Goal: Transaction & Acquisition: Purchase product/service

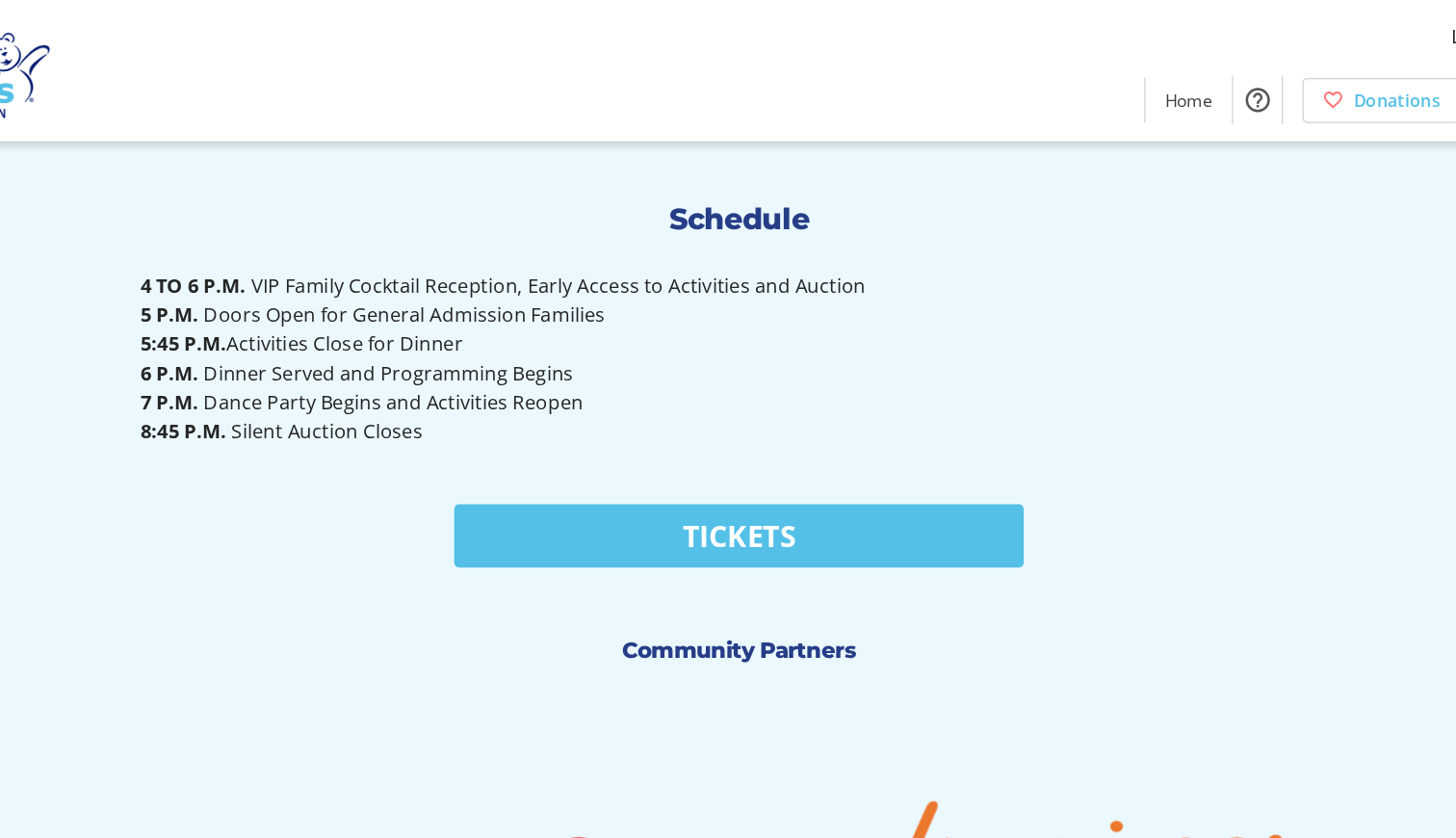
scroll to position [1415, 0]
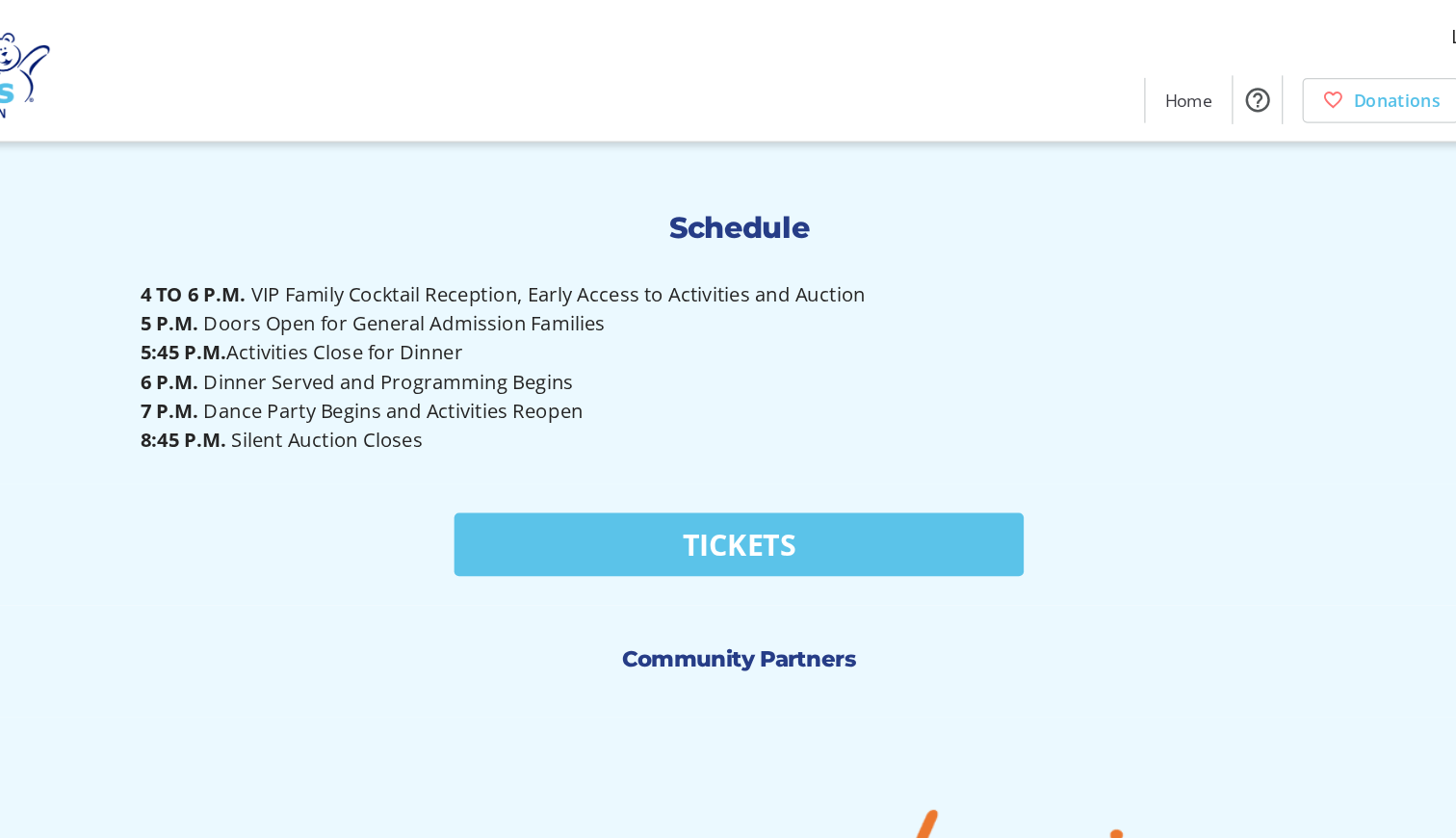
click at [683, 427] on span "Tickets" at bounding box center [728, 430] width 89 height 34
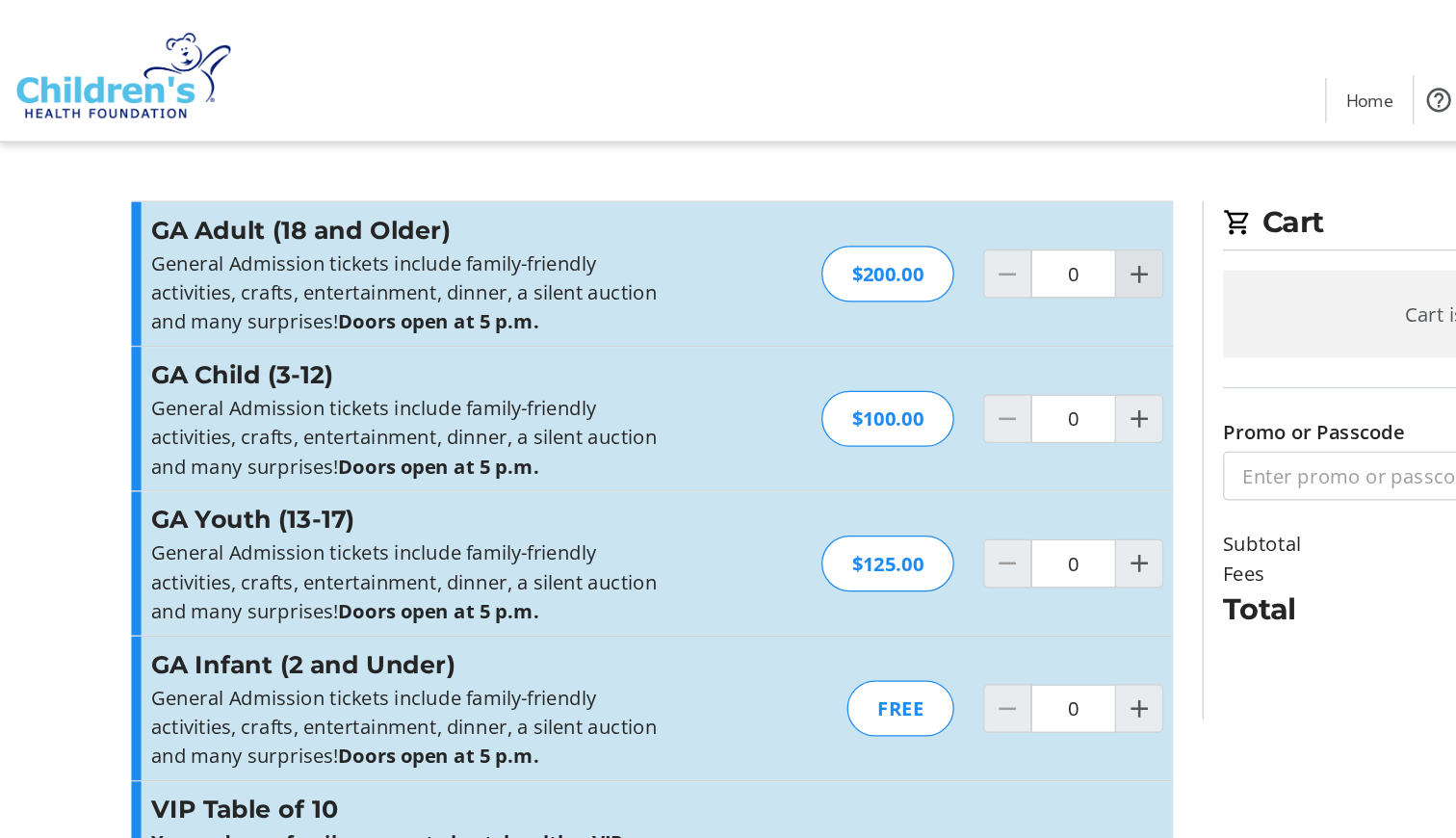
click at [903, 216] on mat-icon "Increment by one" at bounding box center [902, 216] width 23 height 23
type input "1"
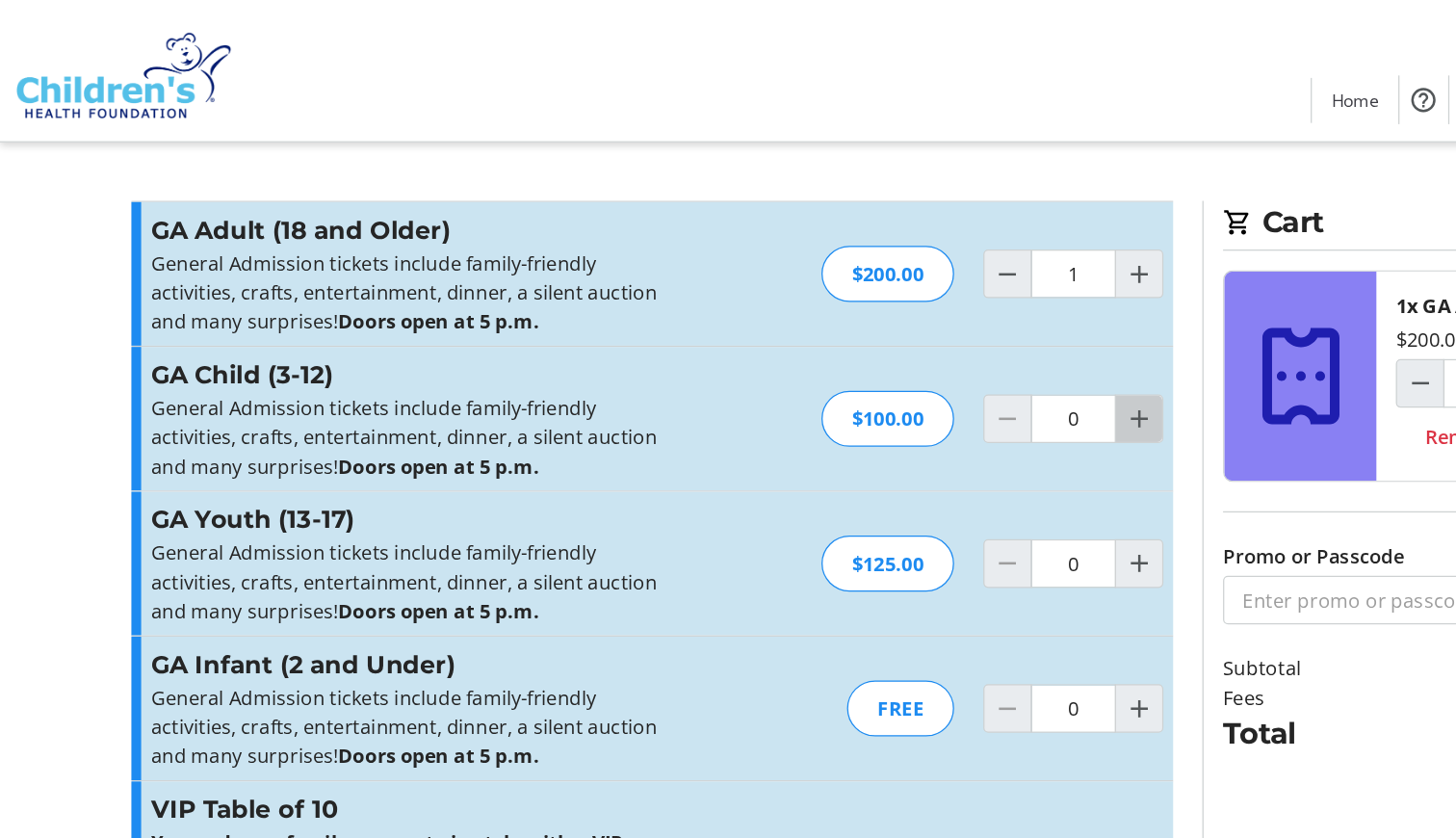
click at [898, 332] on mat-icon "Increment by one" at bounding box center [902, 332] width 23 height 23
type input "1"
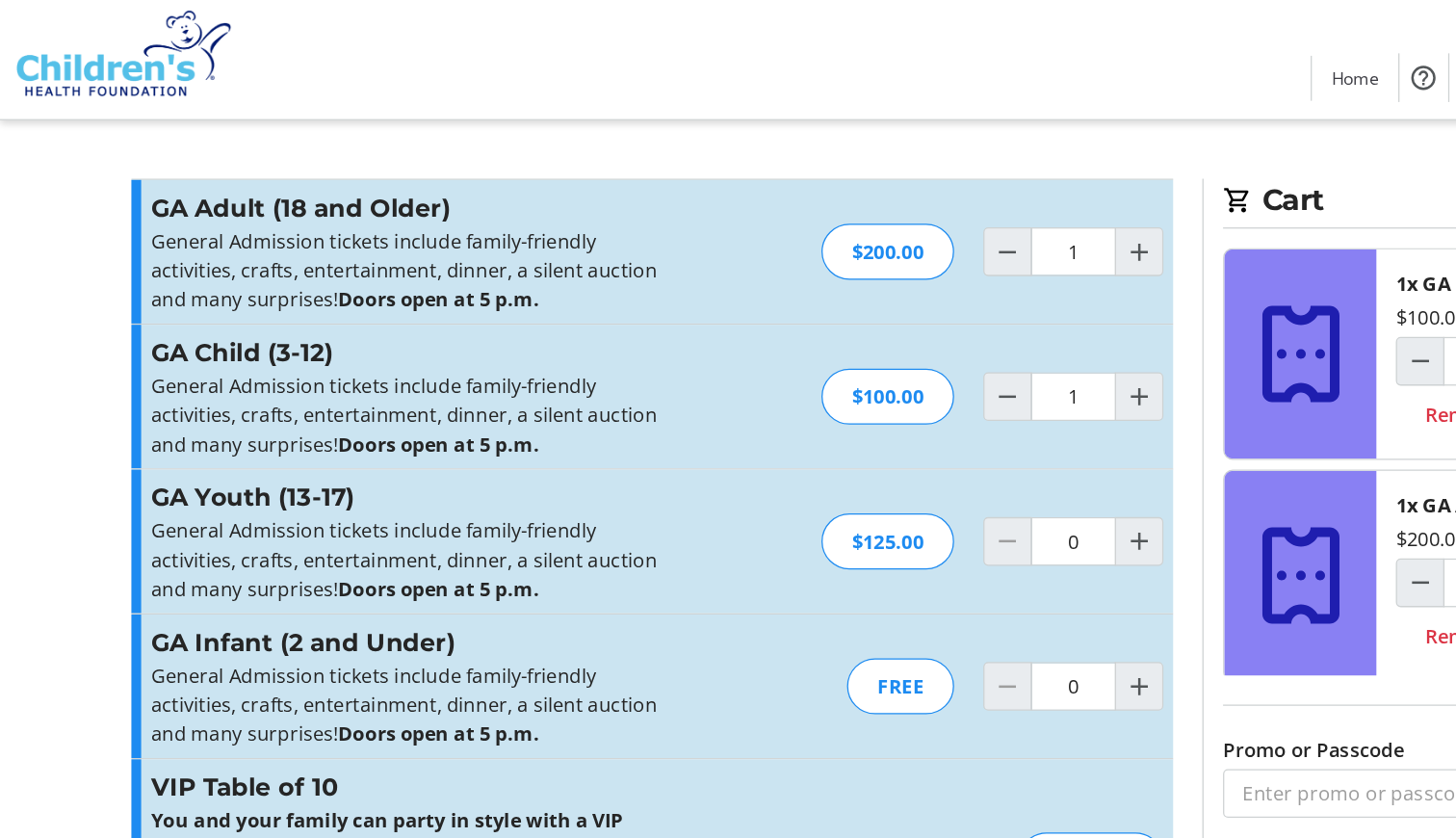
click at [369, 540] on p "General Admission tickets include family-friendly activities, crafts, entertain…" at bounding box center [330, 575] width 421 height 70
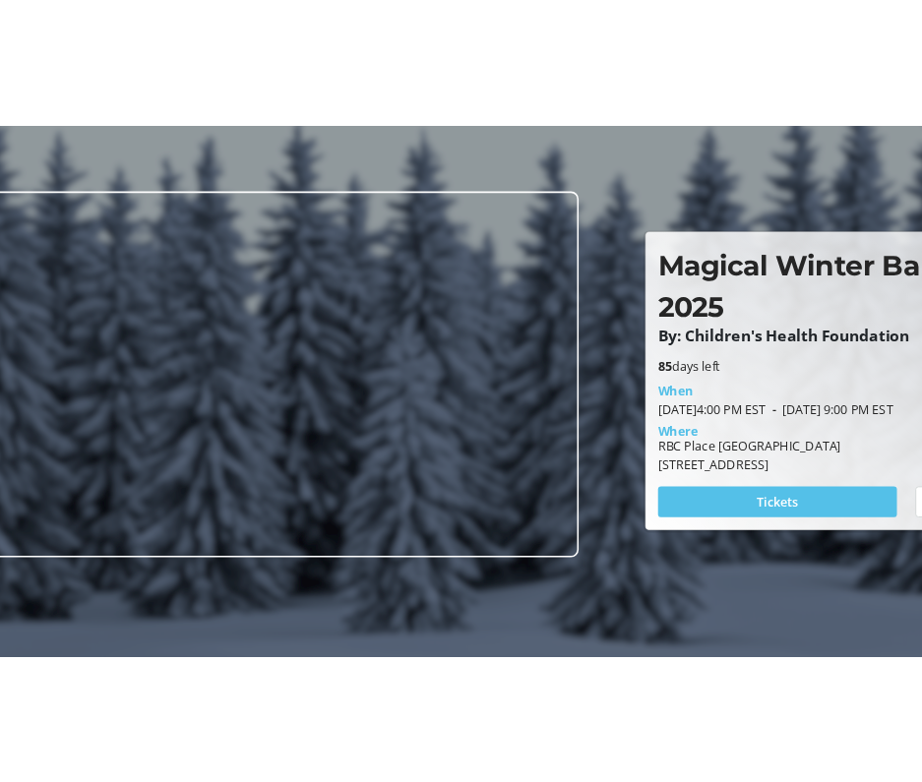
scroll to position [61, 0]
